Goal: Find specific page/section: Find specific page/section

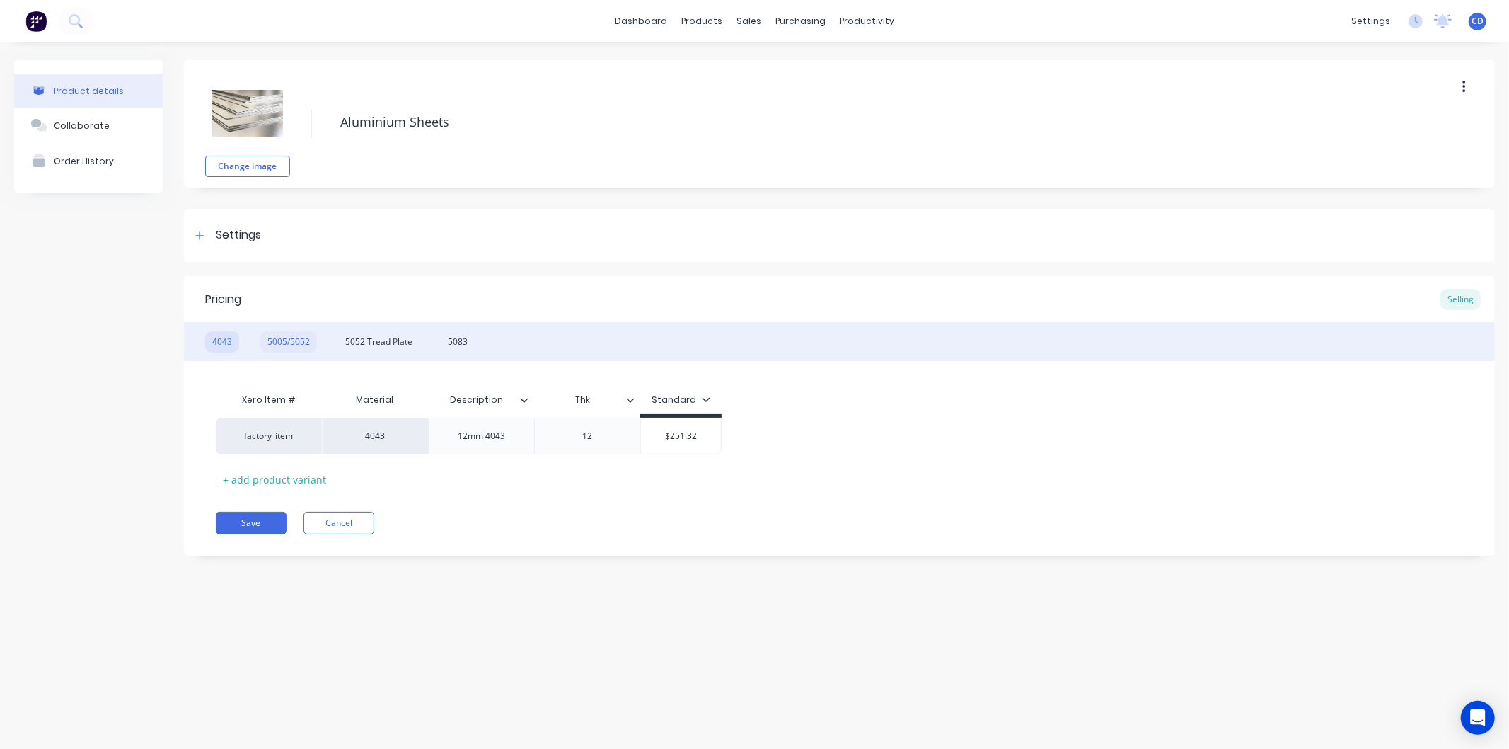
click at [281, 335] on div "5005/5052" at bounding box center [288, 341] width 57 height 21
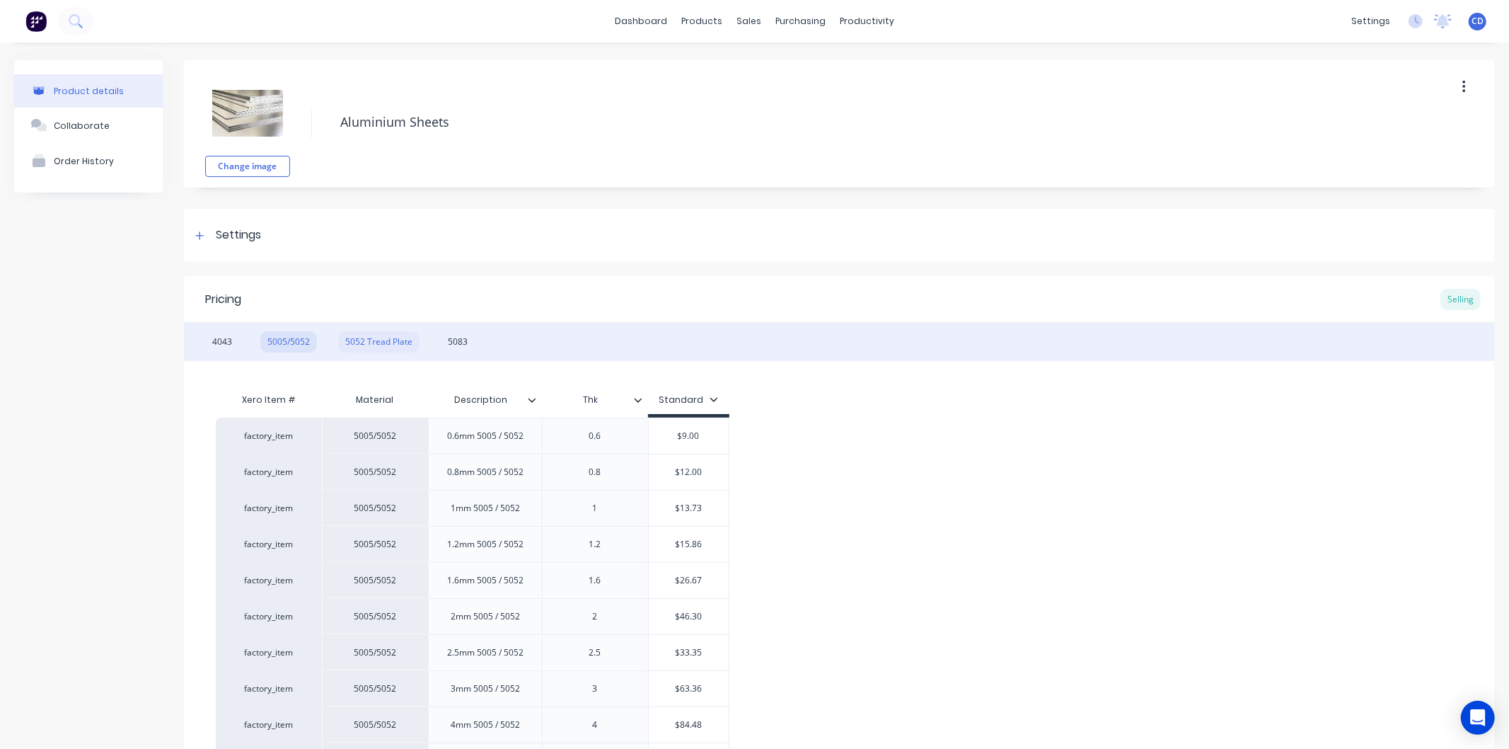
click at [351, 338] on div "5052 Tread Plate" at bounding box center [378, 341] width 81 height 21
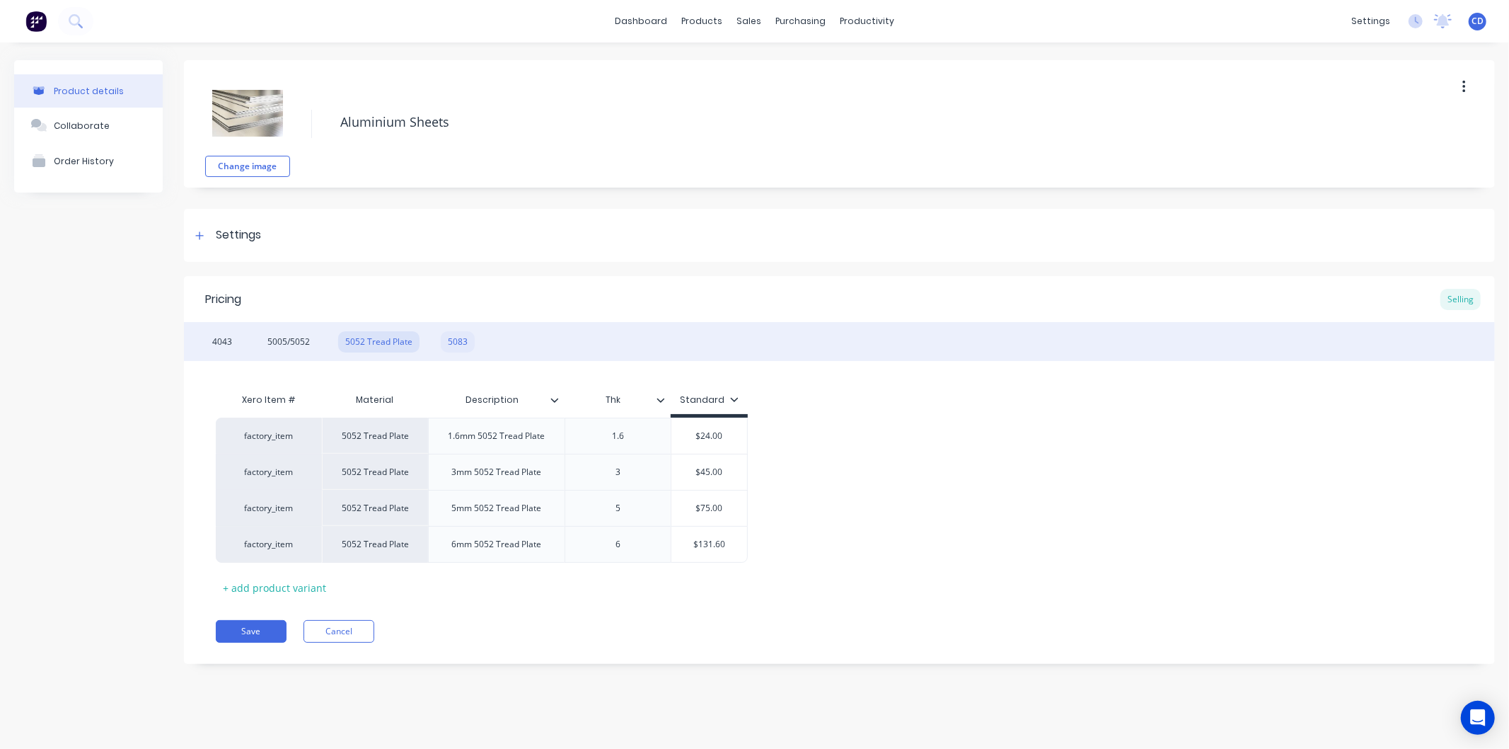
click at [463, 344] on div "5083" at bounding box center [458, 341] width 34 height 21
click at [241, 341] on div "4043 5005/5052 5052 Tread Plate 5083" at bounding box center [839, 341] width 1311 height 39
click at [232, 341] on div "4043" at bounding box center [222, 341] width 34 height 21
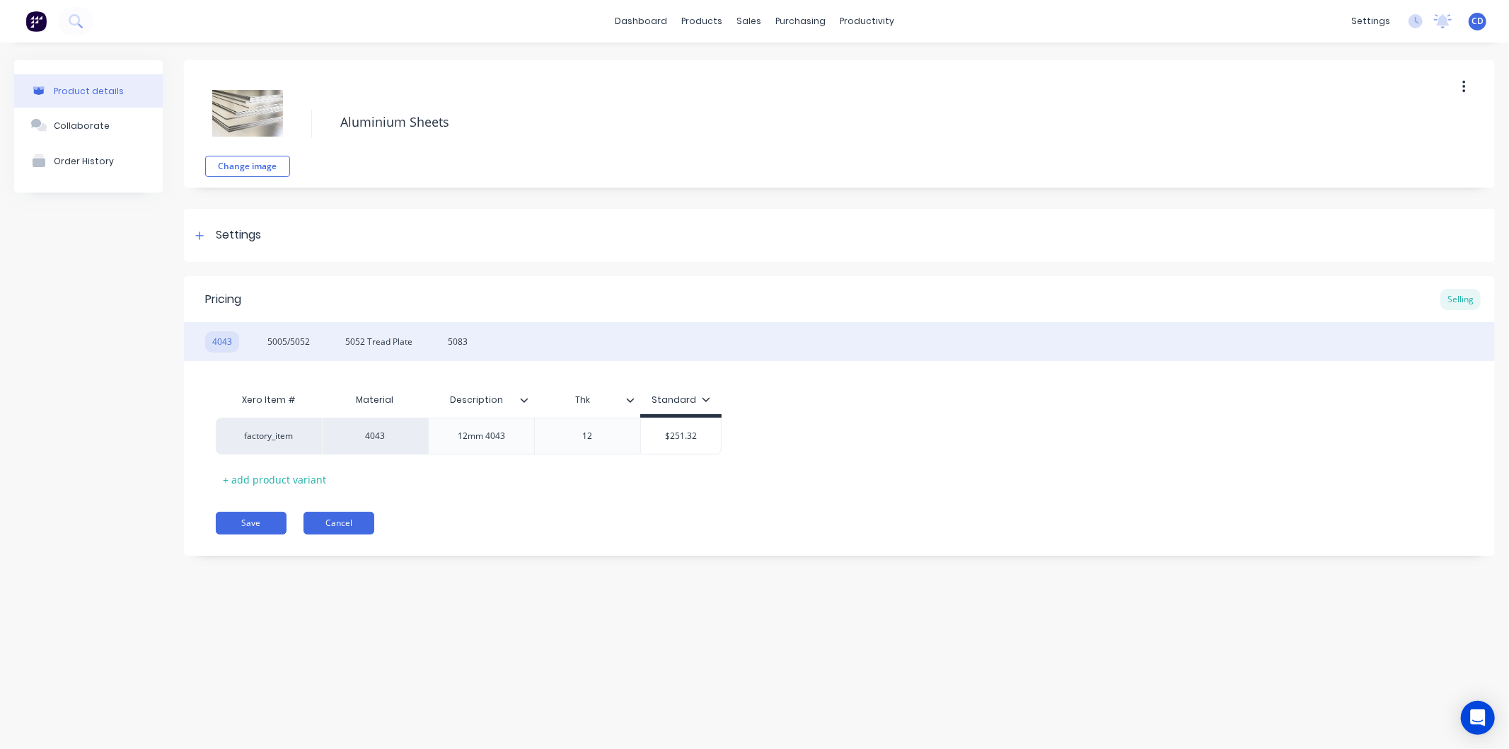
click at [330, 527] on button "Cancel" at bounding box center [339, 523] width 71 height 23
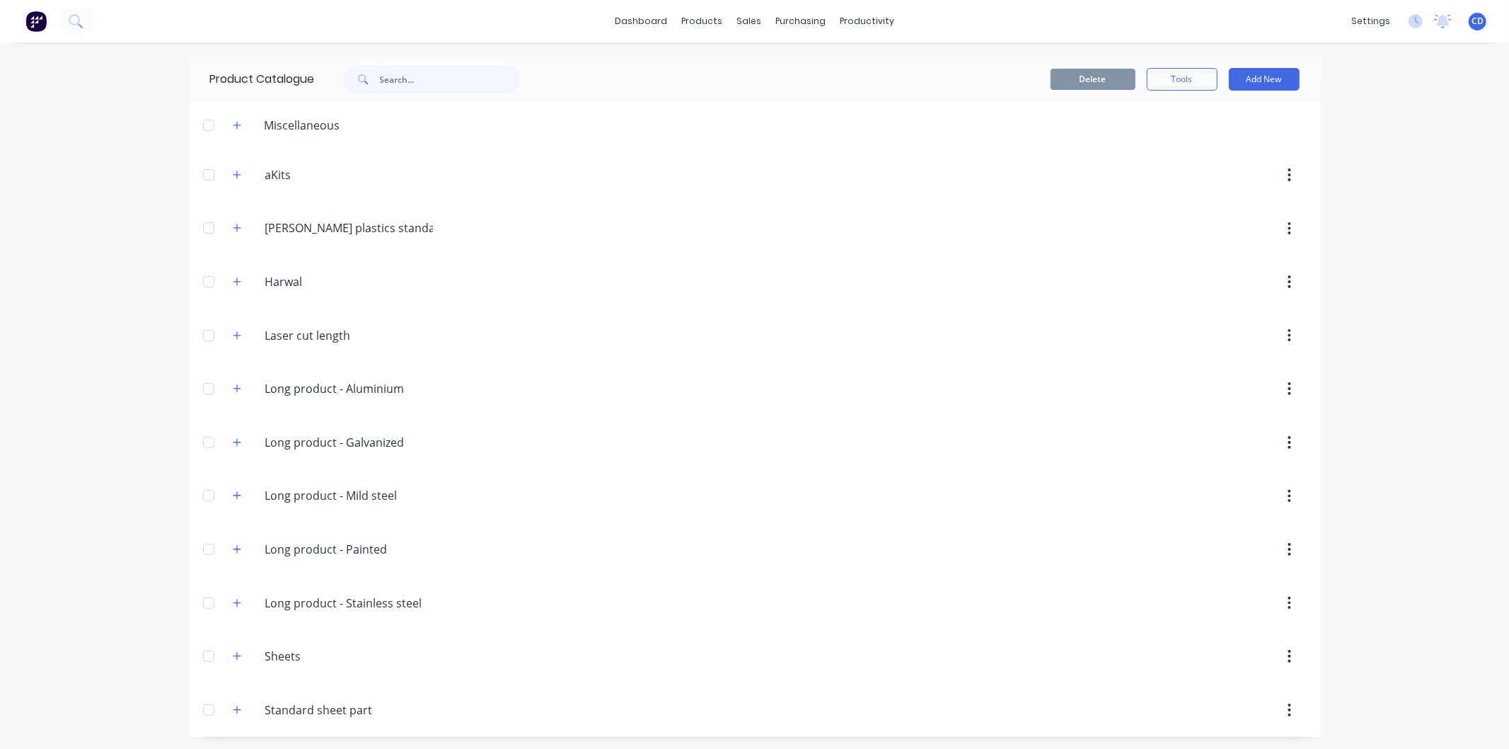
scroll to position [3, 0]
click at [233, 655] on icon "button" at bounding box center [237, 654] width 8 height 10
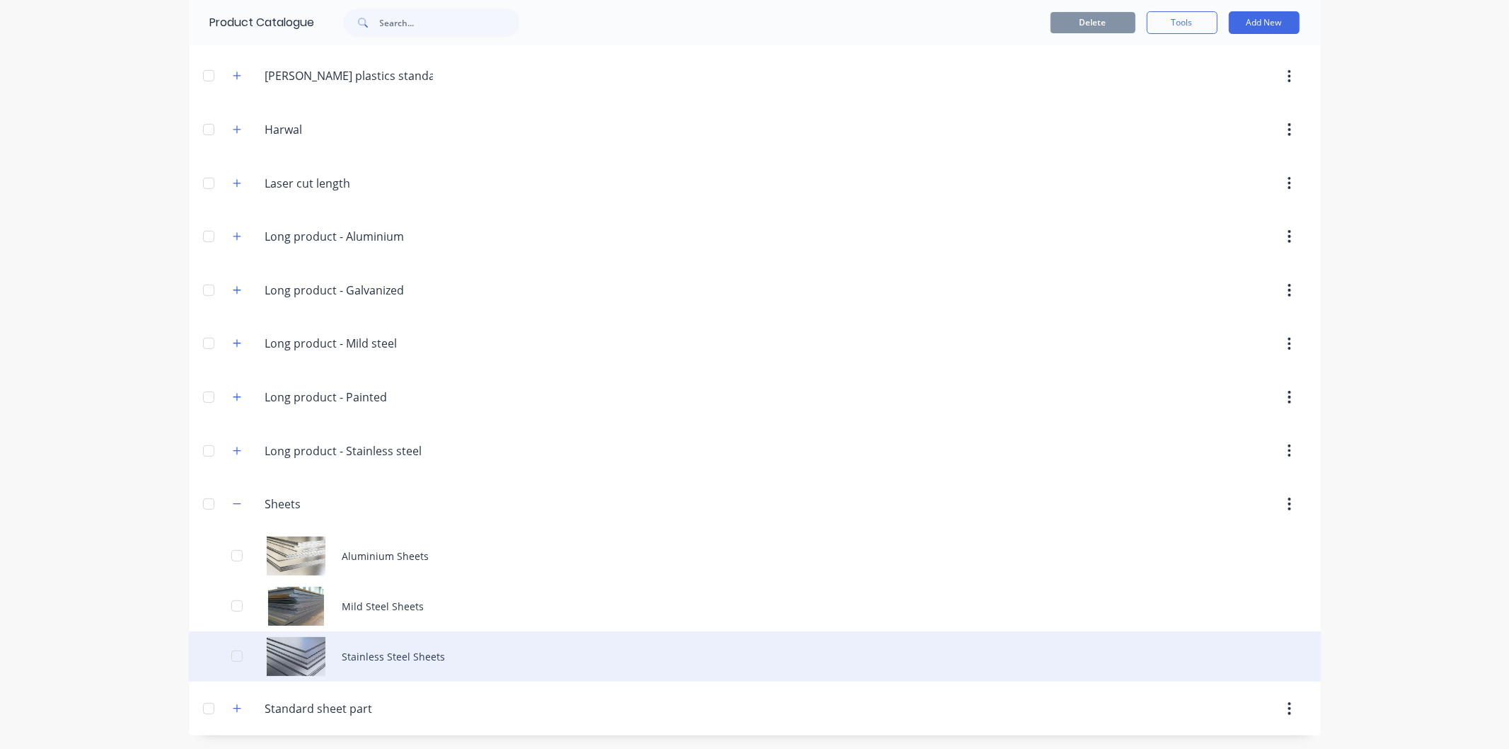
scroll to position [153, 0]
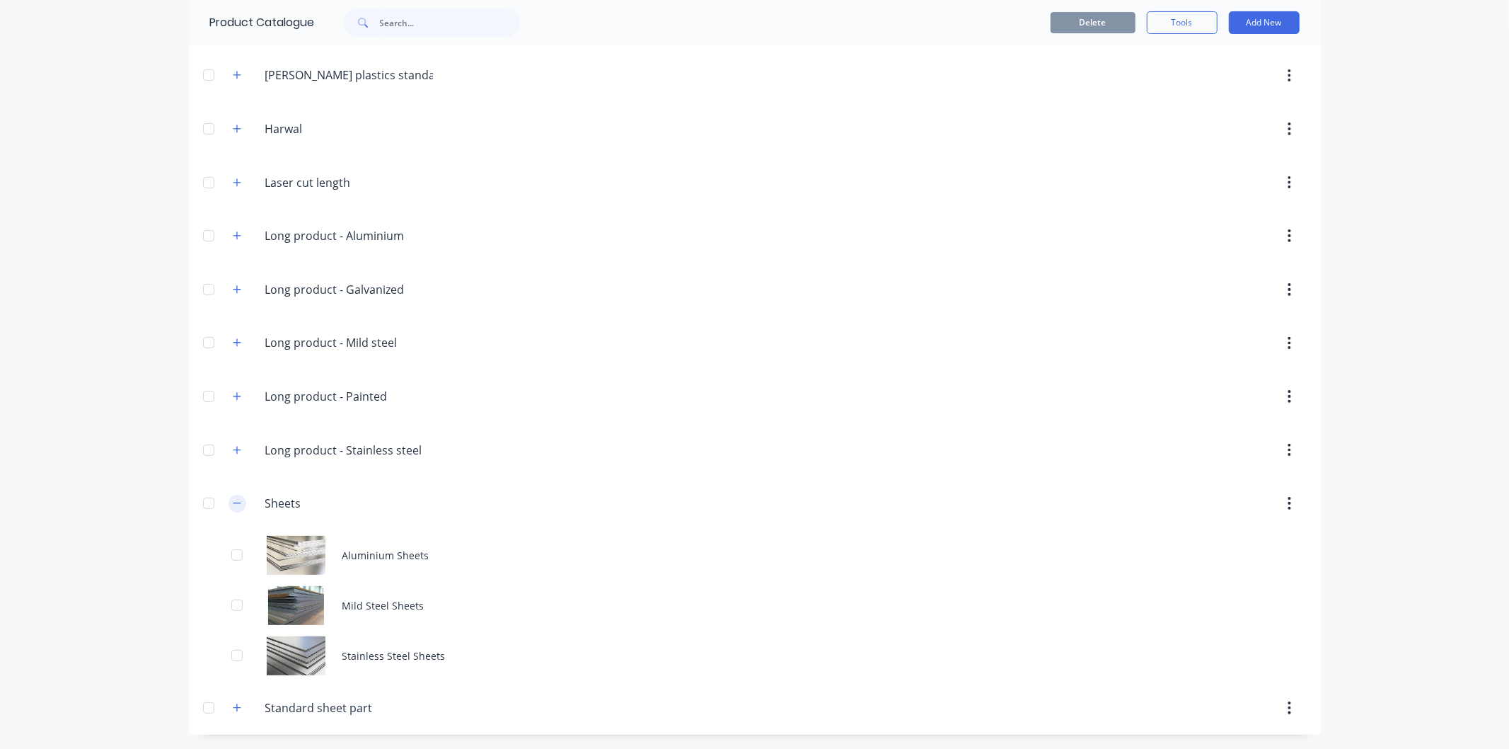
click at [233, 501] on icon "button" at bounding box center [237, 503] width 8 height 10
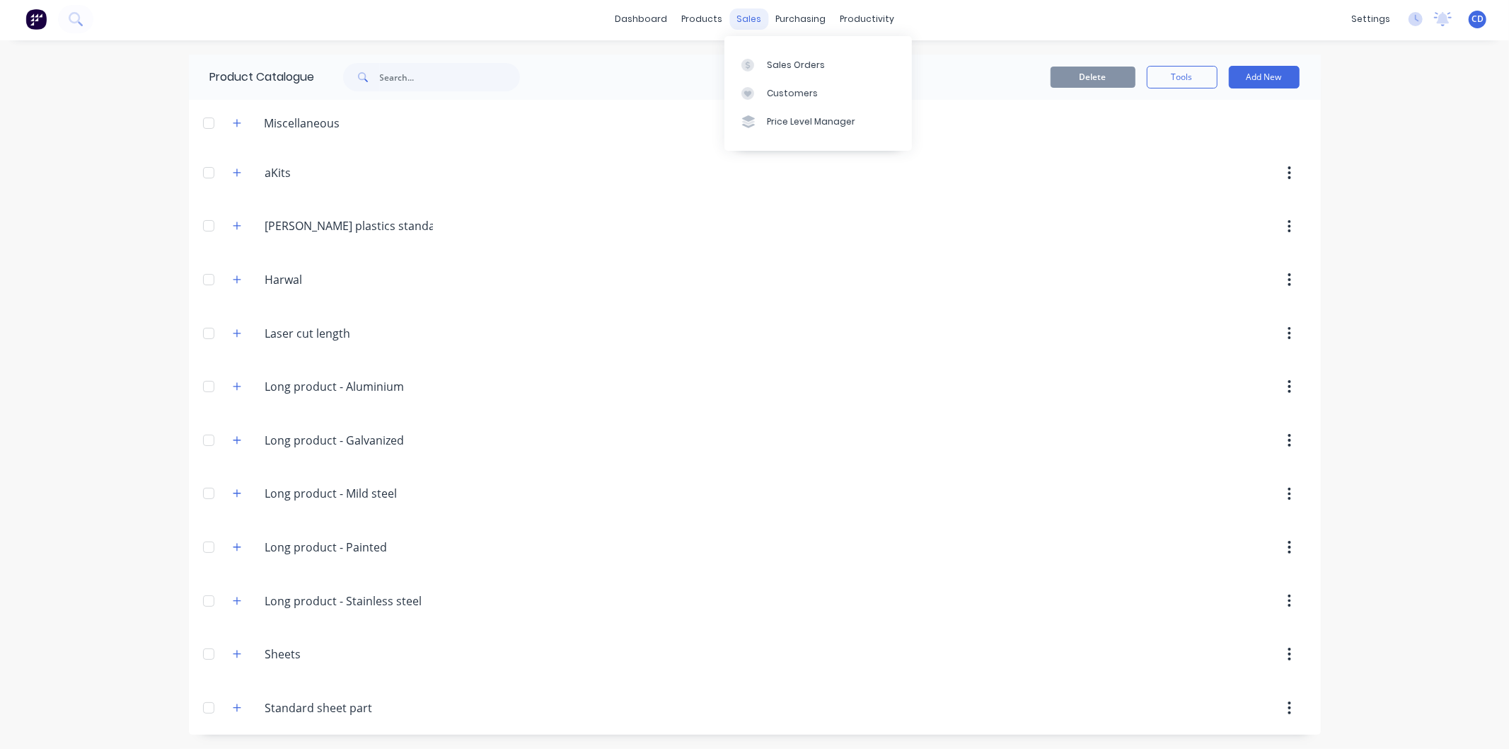
click at [732, 14] on div "sales" at bounding box center [749, 18] width 39 height 21
click at [801, 62] on div "Sales Orders" at bounding box center [796, 65] width 58 height 13
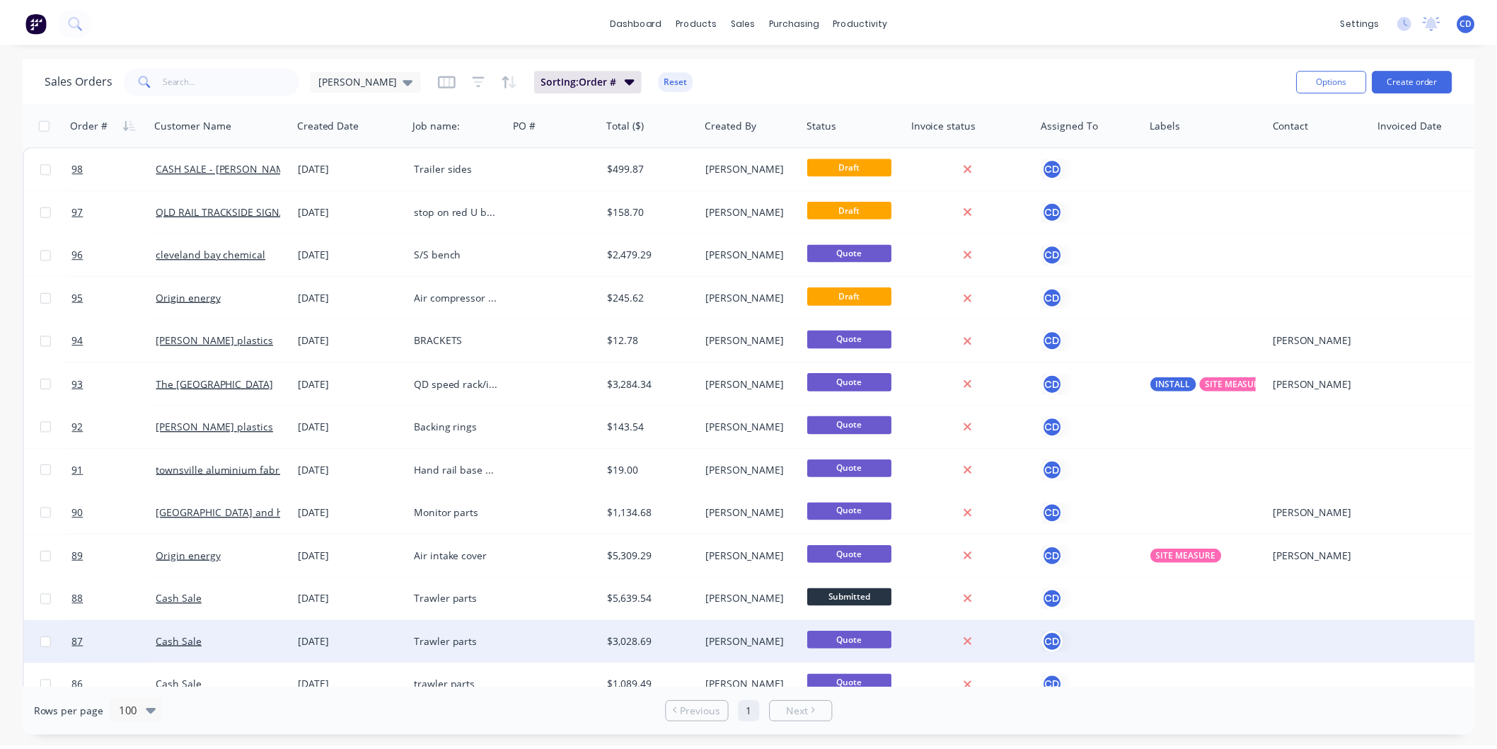
scroll to position [79, 0]
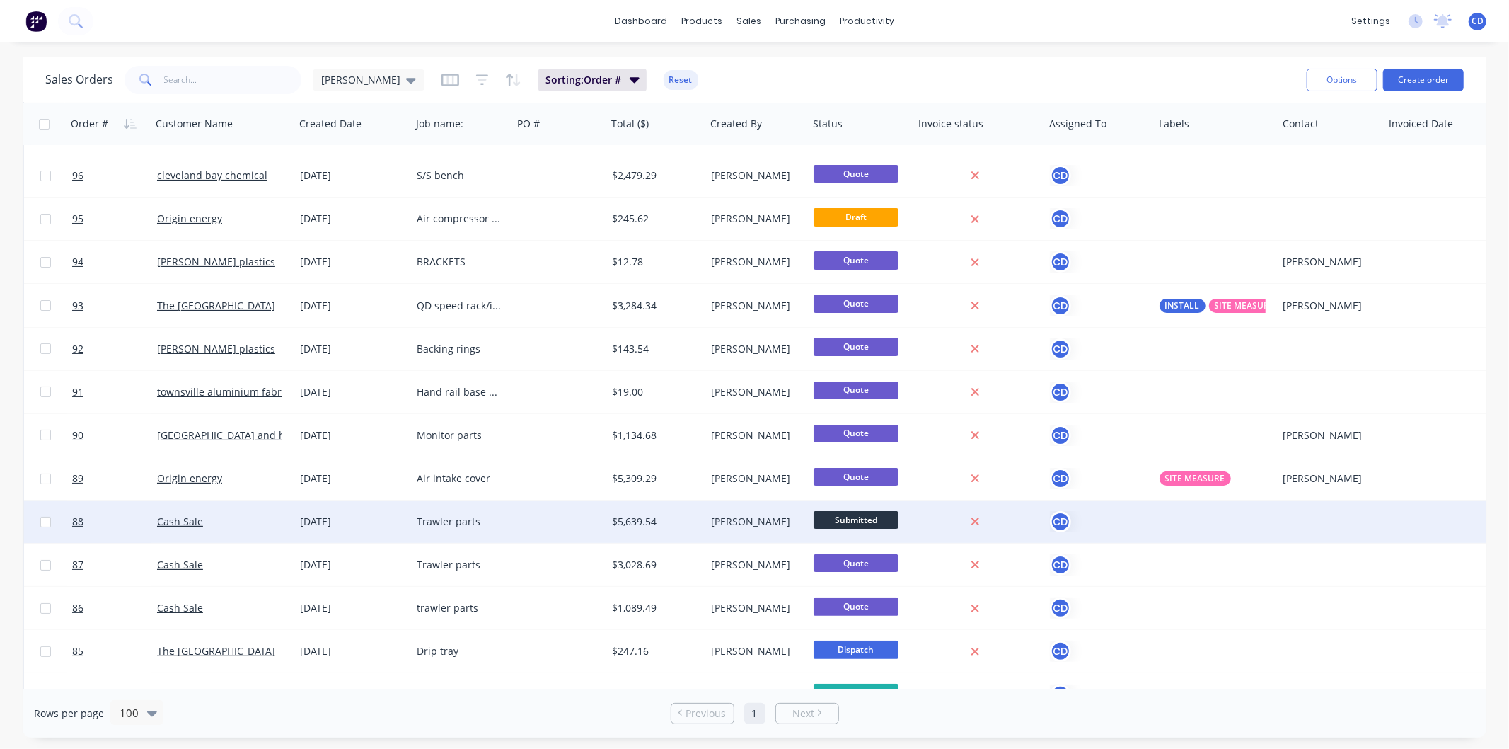
click at [340, 527] on div "[DATE]" at bounding box center [352, 521] width 105 height 14
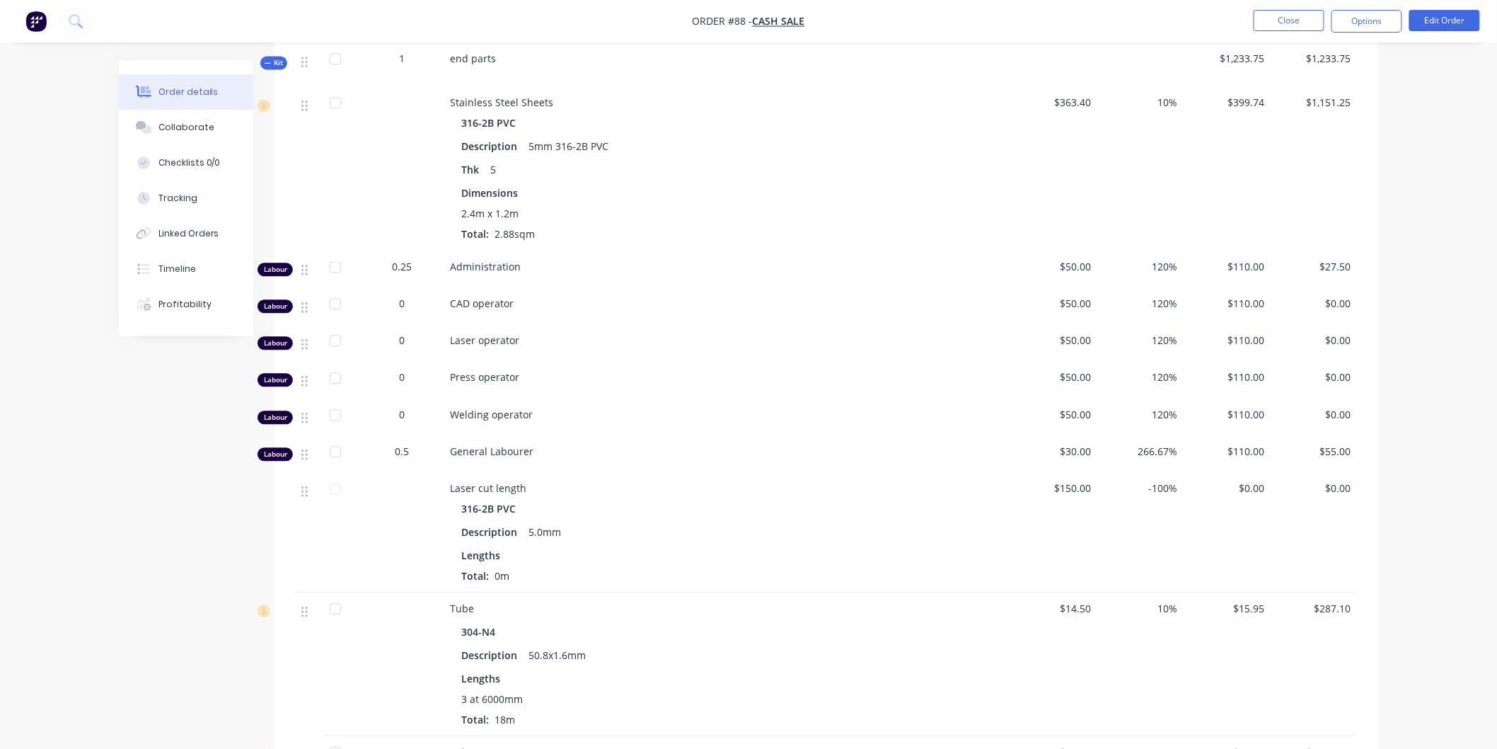
scroll to position [1580, 0]
